Goal: Find specific page/section: Find specific page/section

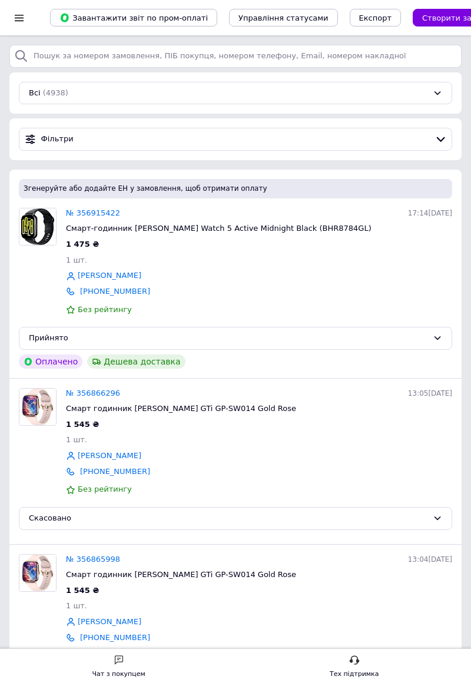
click at [13, 19] on div at bounding box center [19, 17] width 15 height 11
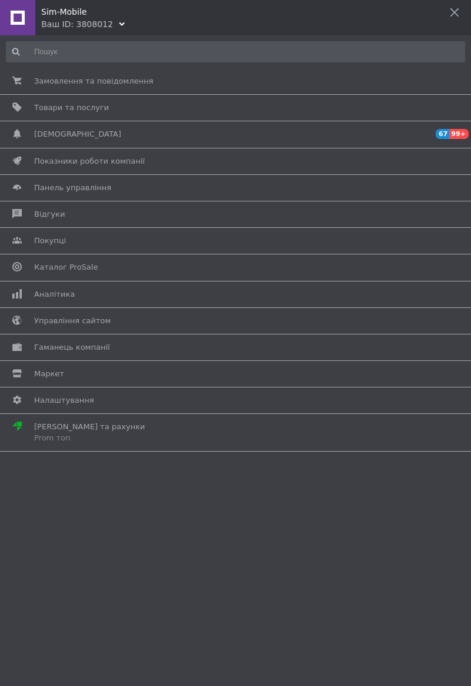
click at [47, 215] on span "Відгуки" at bounding box center [49, 214] width 31 height 11
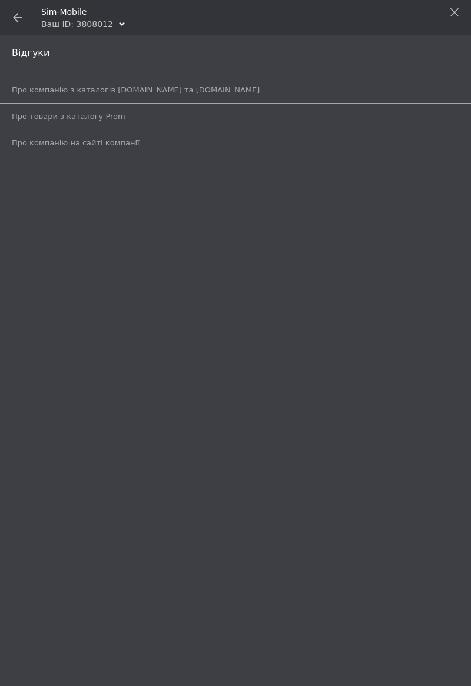
click at [54, 143] on span "Про компанію на сайті компанії" at bounding box center [76, 143] width 128 height 11
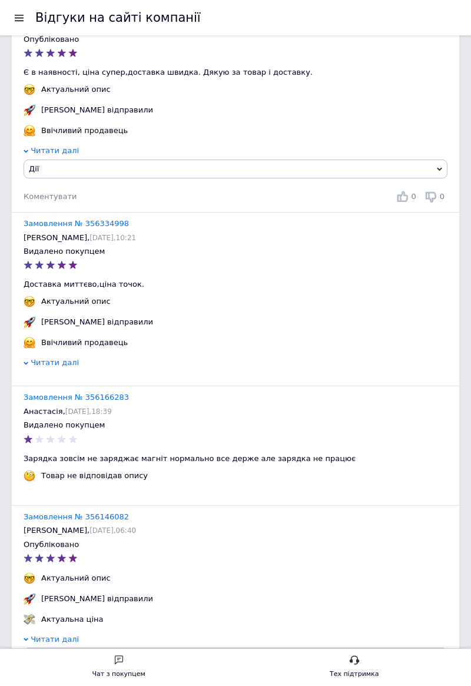
scroll to position [134, 0]
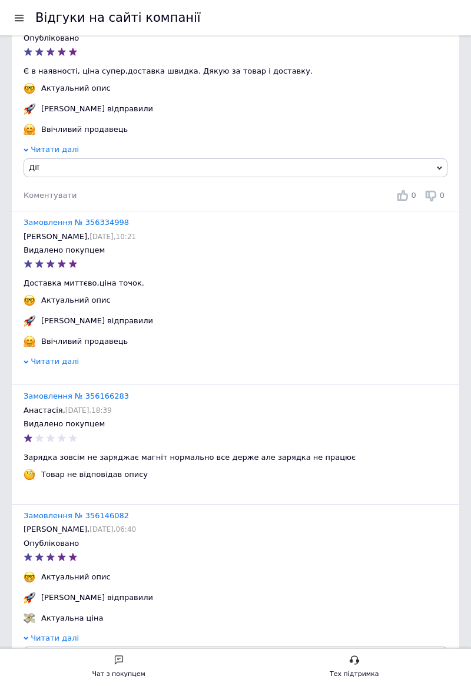
click at [14, 26] on div at bounding box center [24, 17] width 24 height 35
